Goal: Obtain resource: Obtain resource

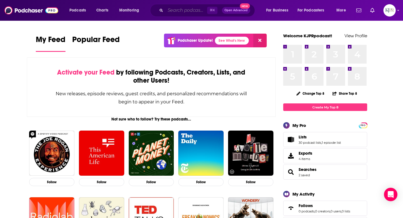
click at [167, 11] on input "Search podcasts, credits, & more..." at bounding box center [186, 10] width 42 height 9
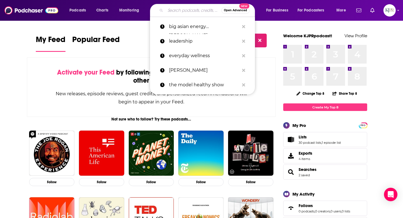
paste input "They Call Me [PERSON_NAME]"
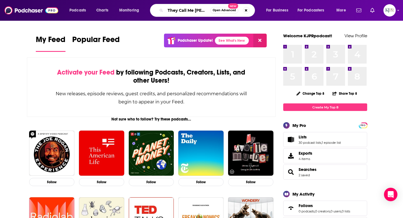
scroll to position [0, 5]
type input "They Call Me [PERSON_NAME]"
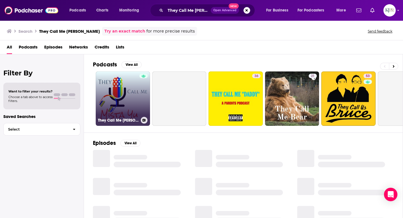
click at [128, 101] on link "They Call Me [PERSON_NAME]" at bounding box center [123, 98] width 54 height 54
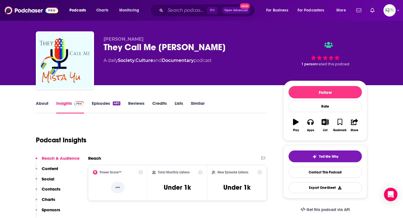
scroll to position [6, 0]
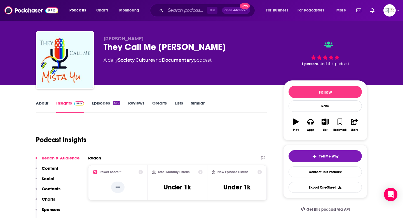
click at [135, 103] on link "Reviews" at bounding box center [136, 106] width 16 height 13
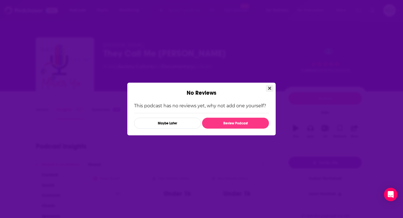
click at [268, 89] on icon "Close" at bounding box center [269, 88] width 3 height 3
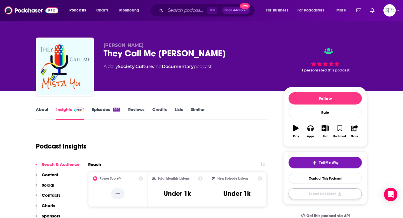
click at [325, 193] on button "Export One-Sheet" at bounding box center [324, 193] width 73 height 11
